Goal: Task Accomplishment & Management: Complete application form

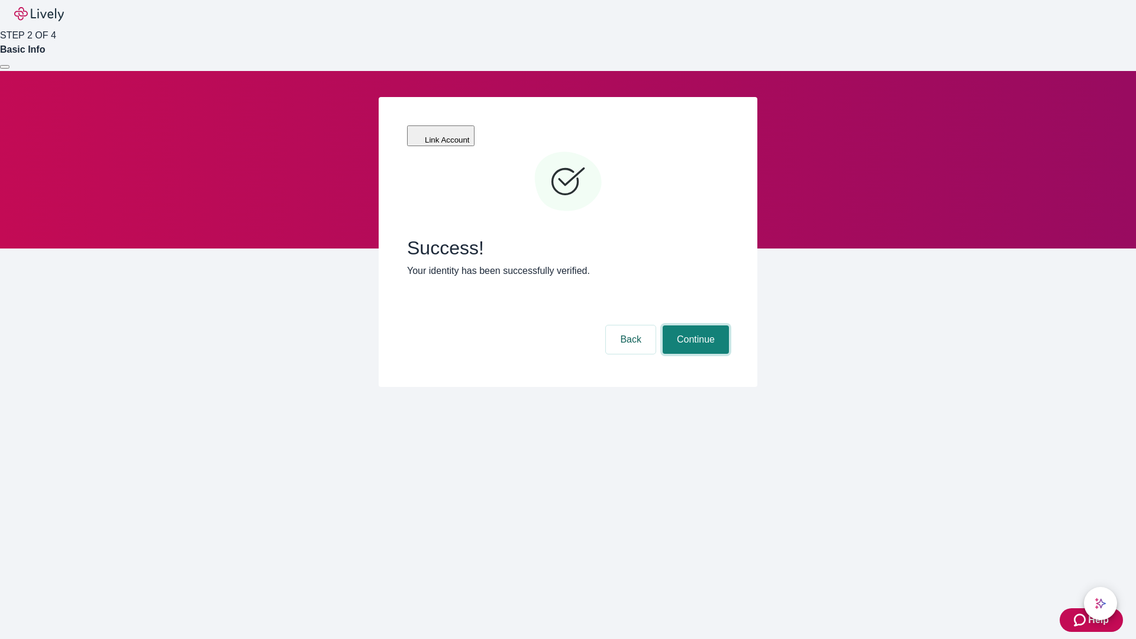
click at [694, 326] on button "Continue" at bounding box center [696, 340] width 66 height 28
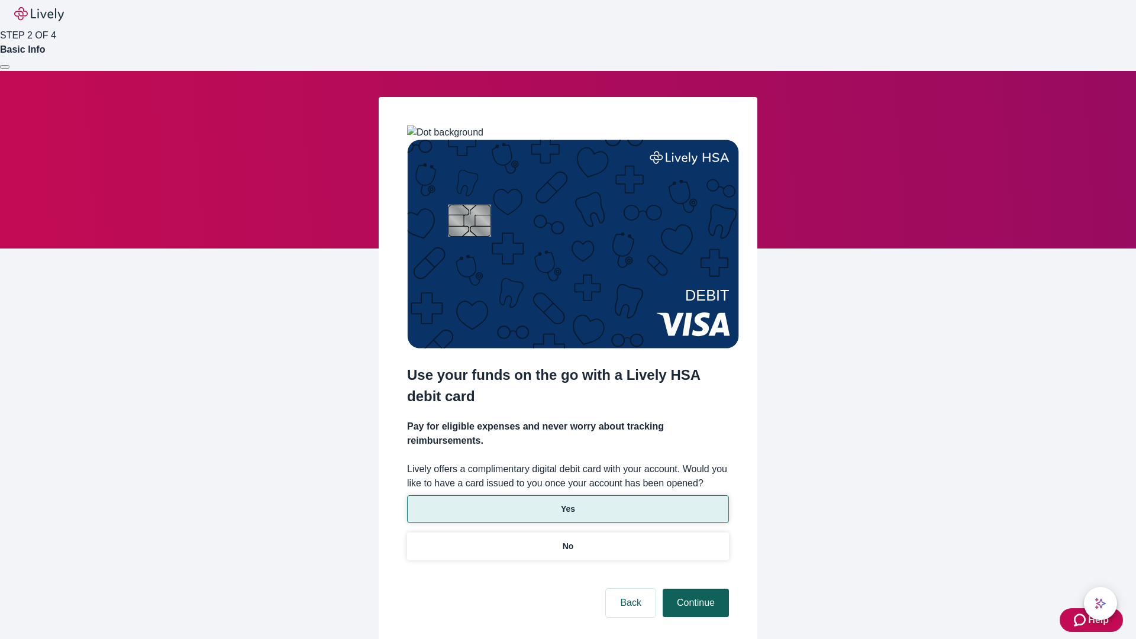
click at [568, 503] on p "Yes" at bounding box center [568, 509] width 14 height 12
click at [694, 589] on button "Continue" at bounding box center [696, 603] width 66 height 28
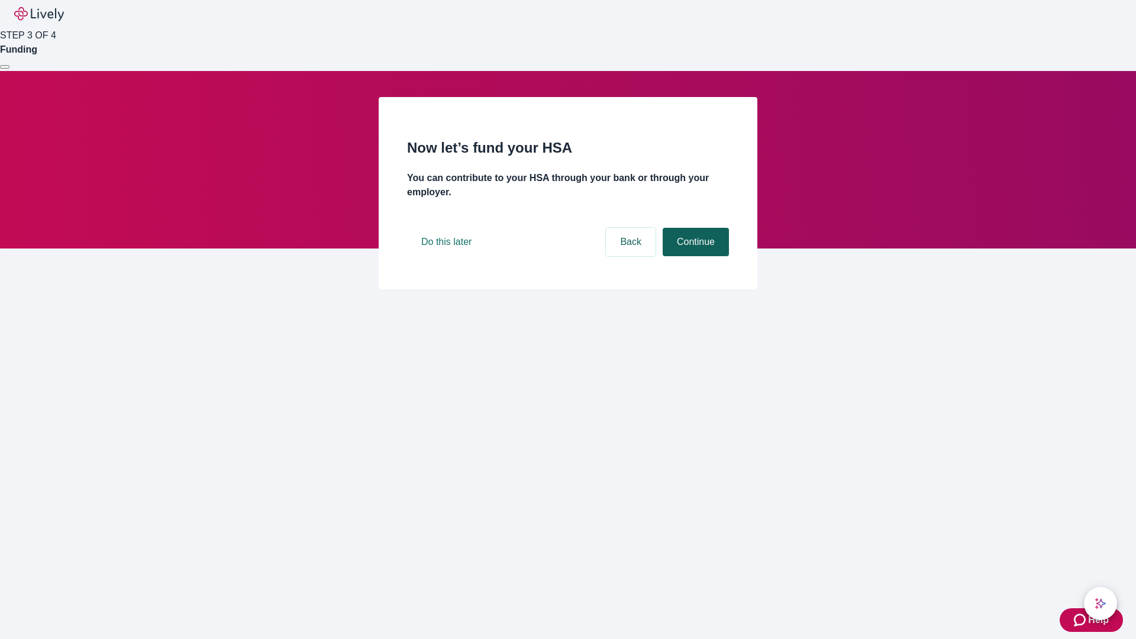
click at [694, 256] on button "Continue" at bounding box center [696, 242] width 66 height 28
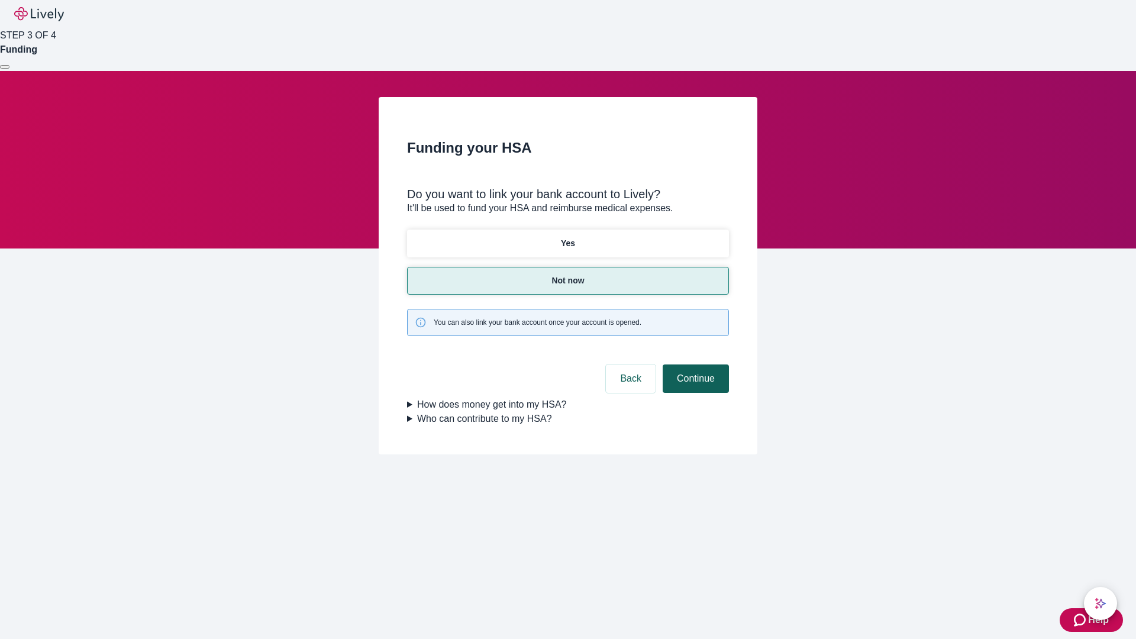
click at [694, 365] on button "Continue" at bounding box center [696, 379] width 66 height 28
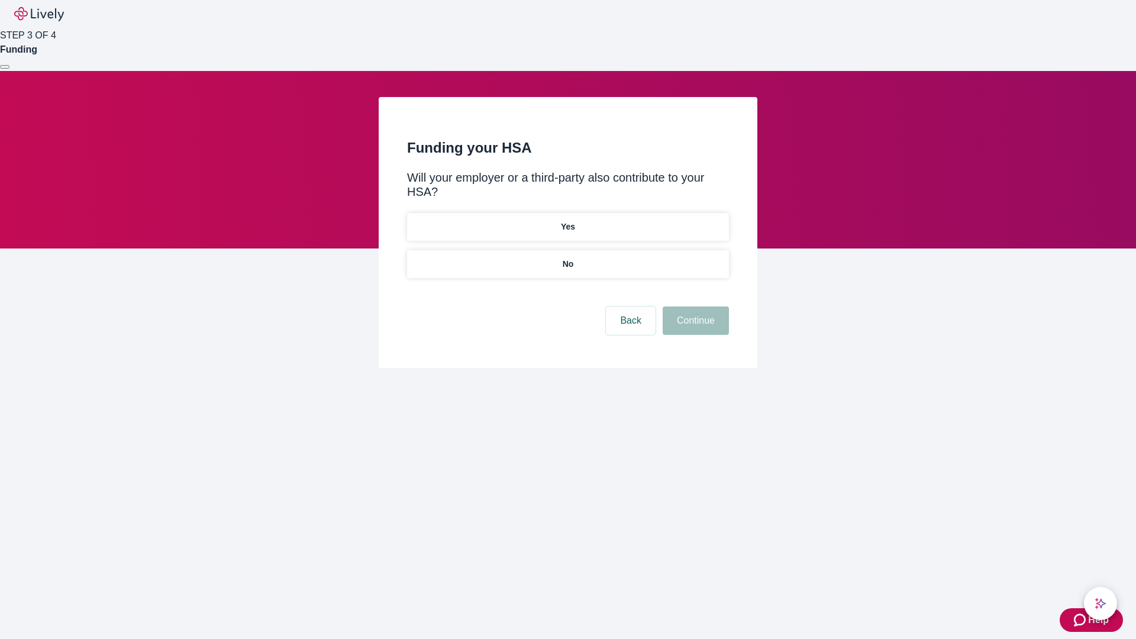
click at [568, 258] on p "No" at bounding box center [568, 264] width 11 height 12
click at [694, 307] on button "Continue" at bounding box center [696, 321] width 66 height 28
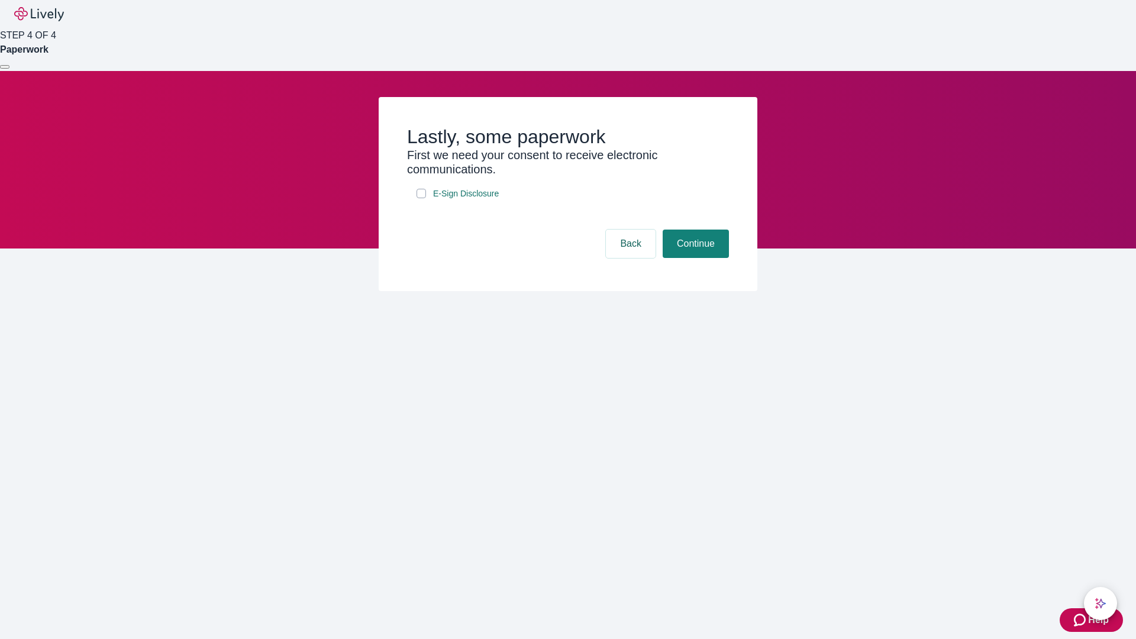
click at [421, 198] on input "E-Sign Disclosure" at bounding box center [421, 193] width 9 height 9
checkbox input "true"
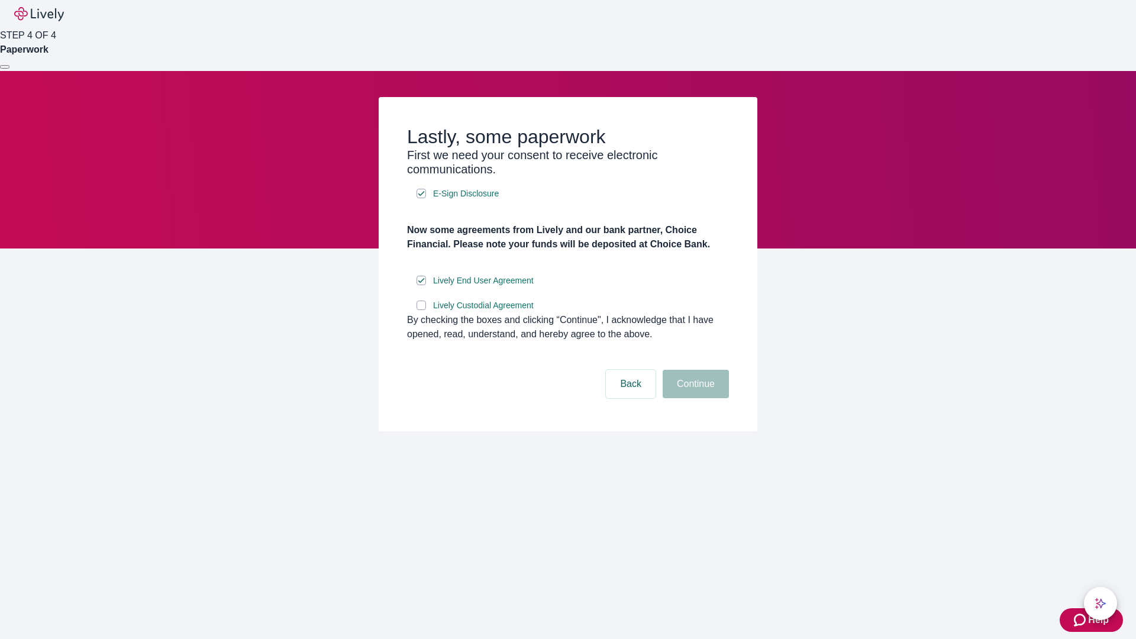
click at [421, 310] on input "Lively Custodial Agreement" at bounding box center [421, 305] width 9 height 9
checkbox input "true"
click at [694, 398] on button "Continue" at bounding box center [696, 384] width 66 height 28
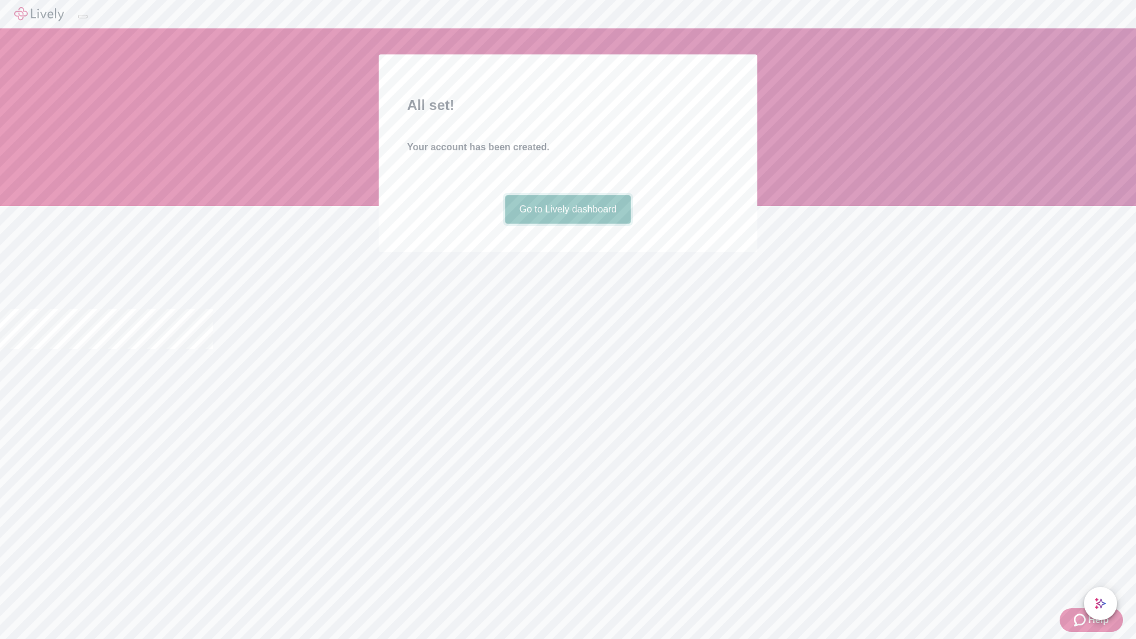
click at [568, 224] on link "Go to Lively dashboard" at bounding box center [568, 209] width 126 height 28
